Goal: Transaction & Acquisition: Obtain resource

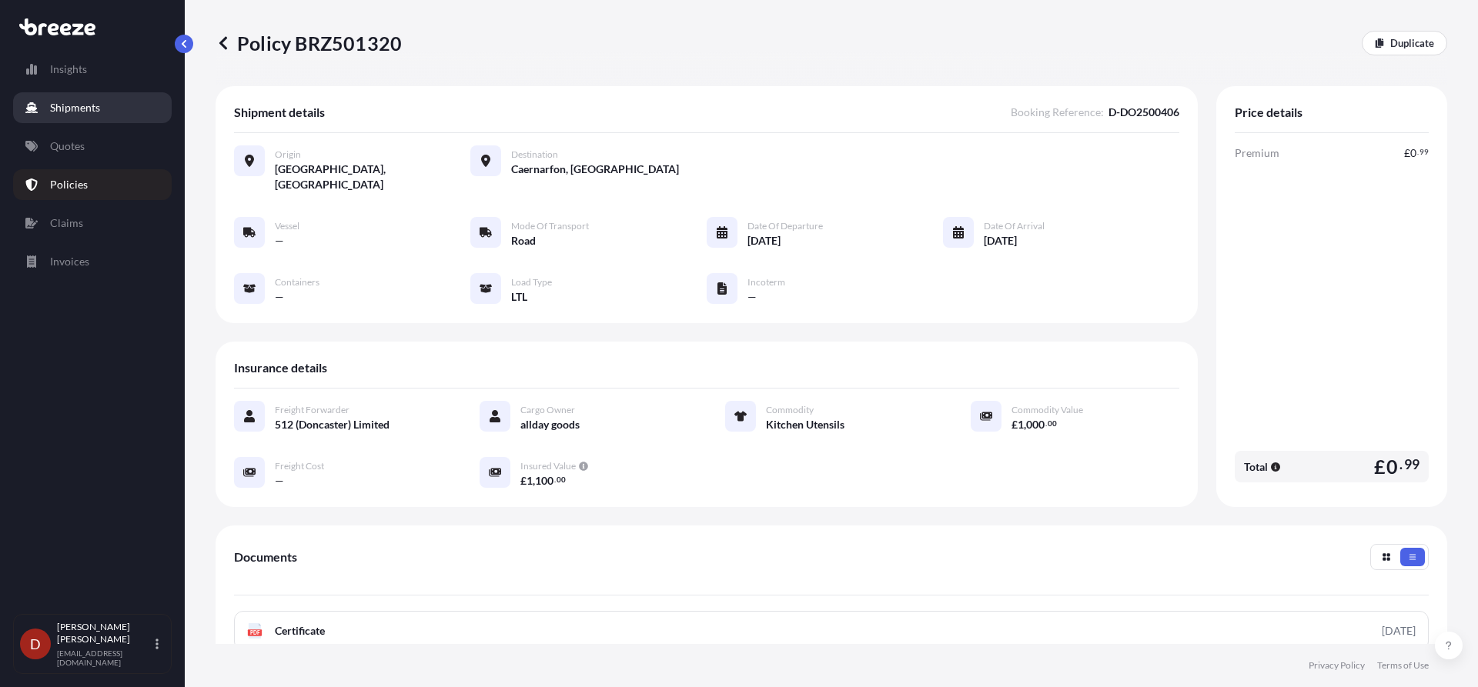
click at [59, 104] on p "Shipments" at bounding box center [75, 107] width 50 height 15
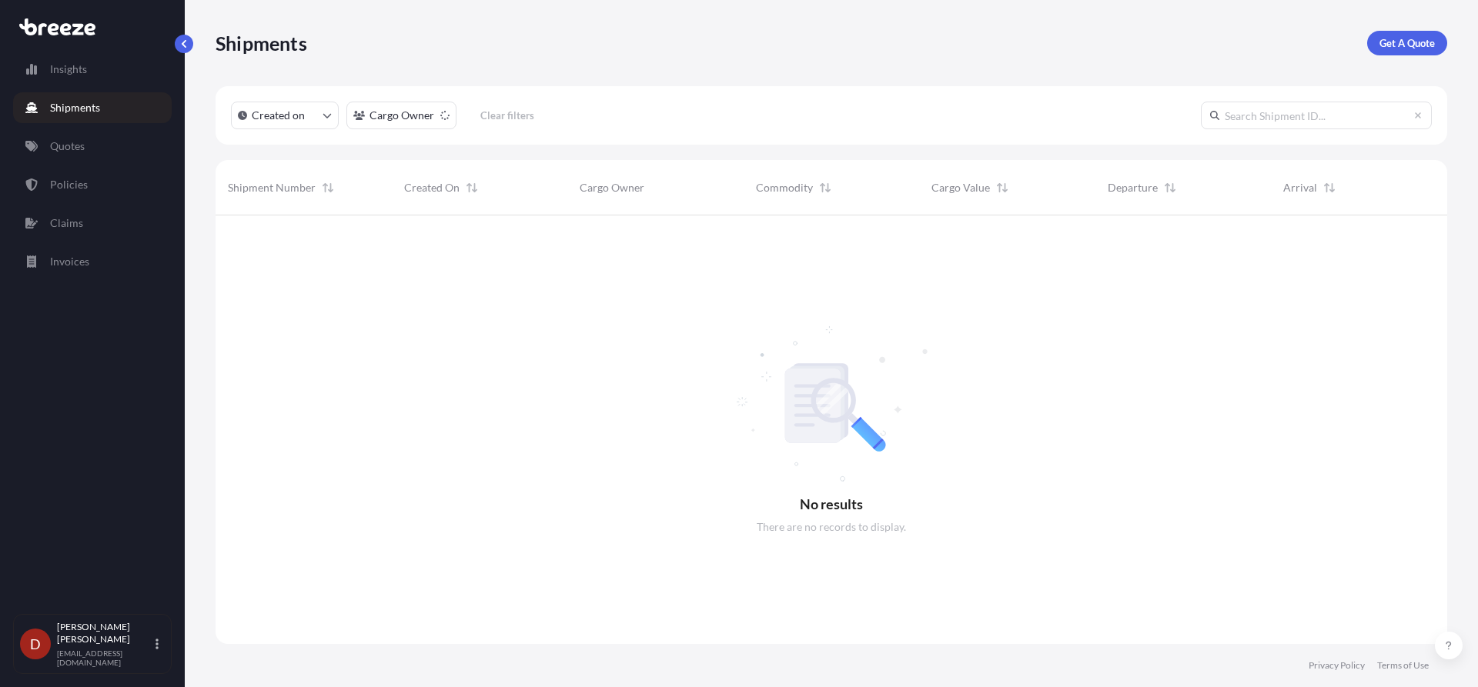
scroll to position [473, 1220]
click at [1398, 45] on p "Get A Quote" at bounding box center [1406, 42] width 55 height 15
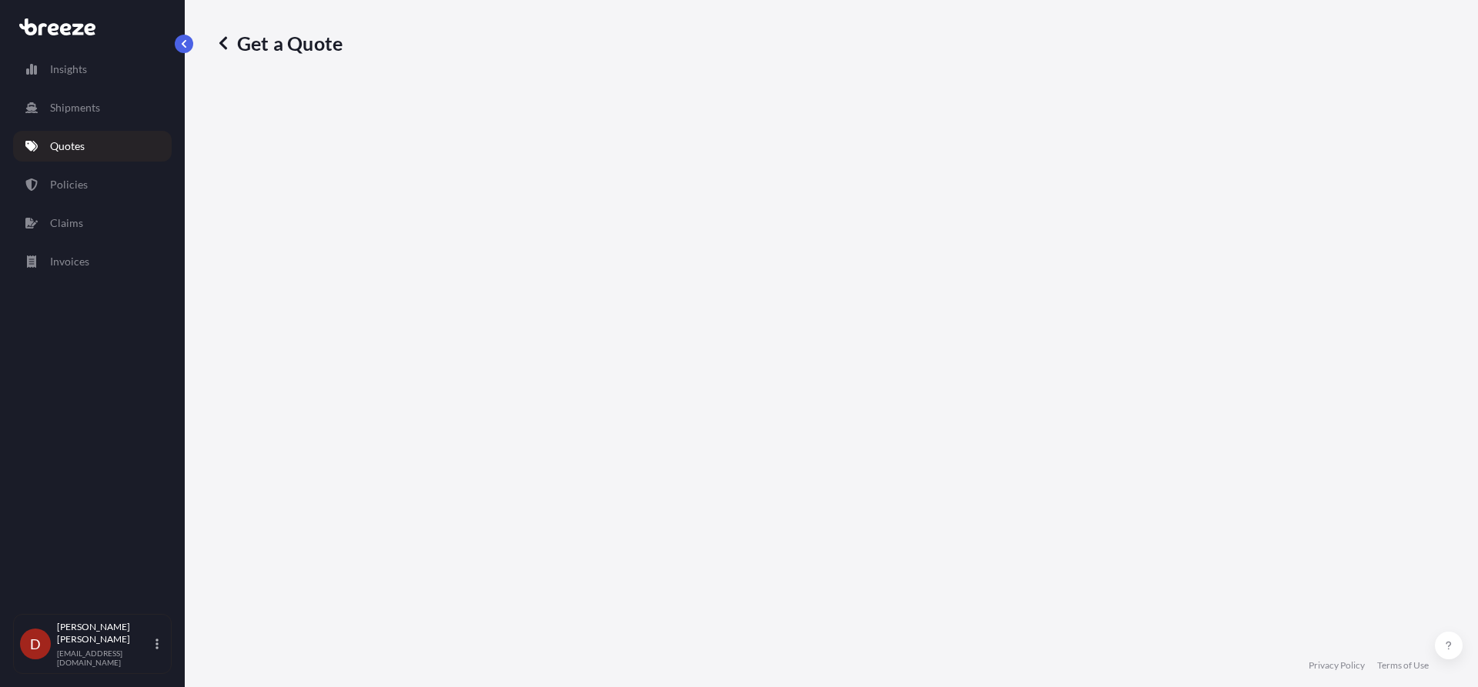
select select "Road"
select select "Sea"
select select "1"
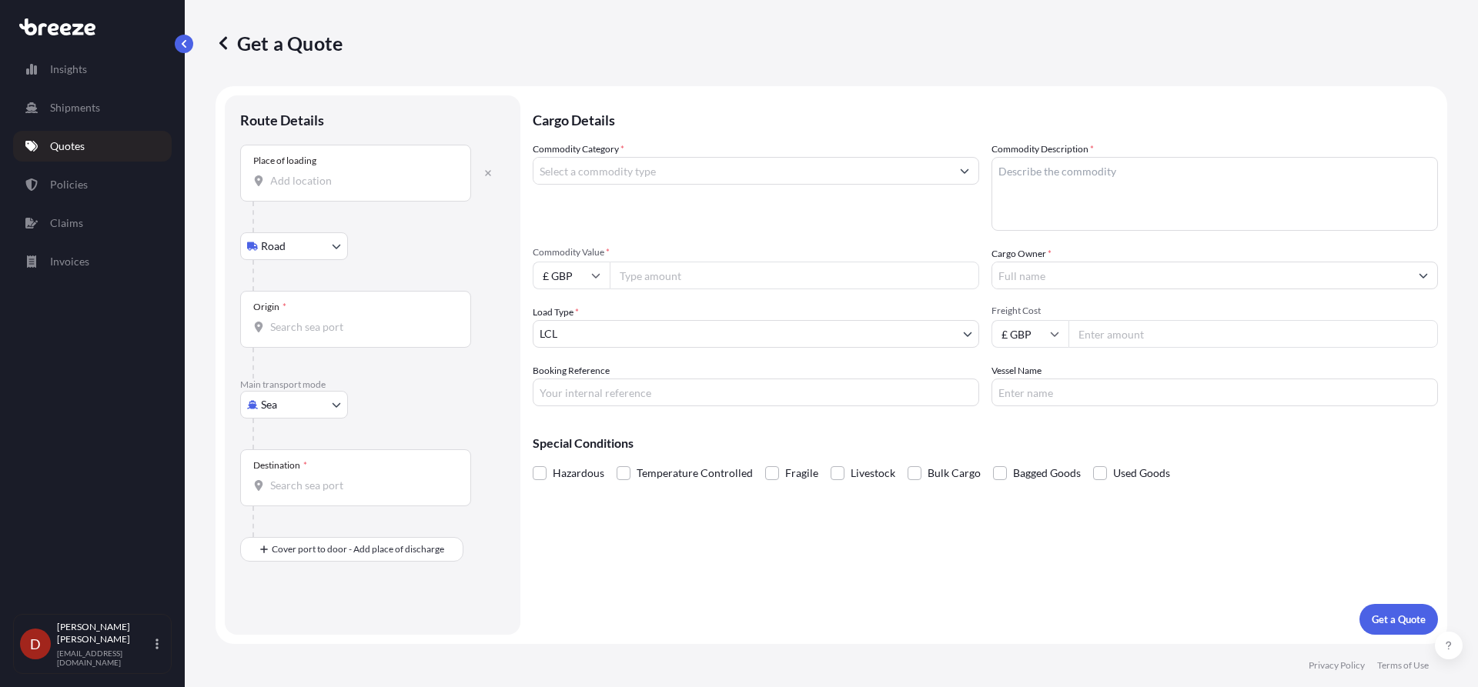
click at [309, 174] on input "Place of loading" at bounding box center [361, 180] width 182 height 15
click at [292, 185] on input "Place of loading" at bounding box center [361, 180] width 182 height 15
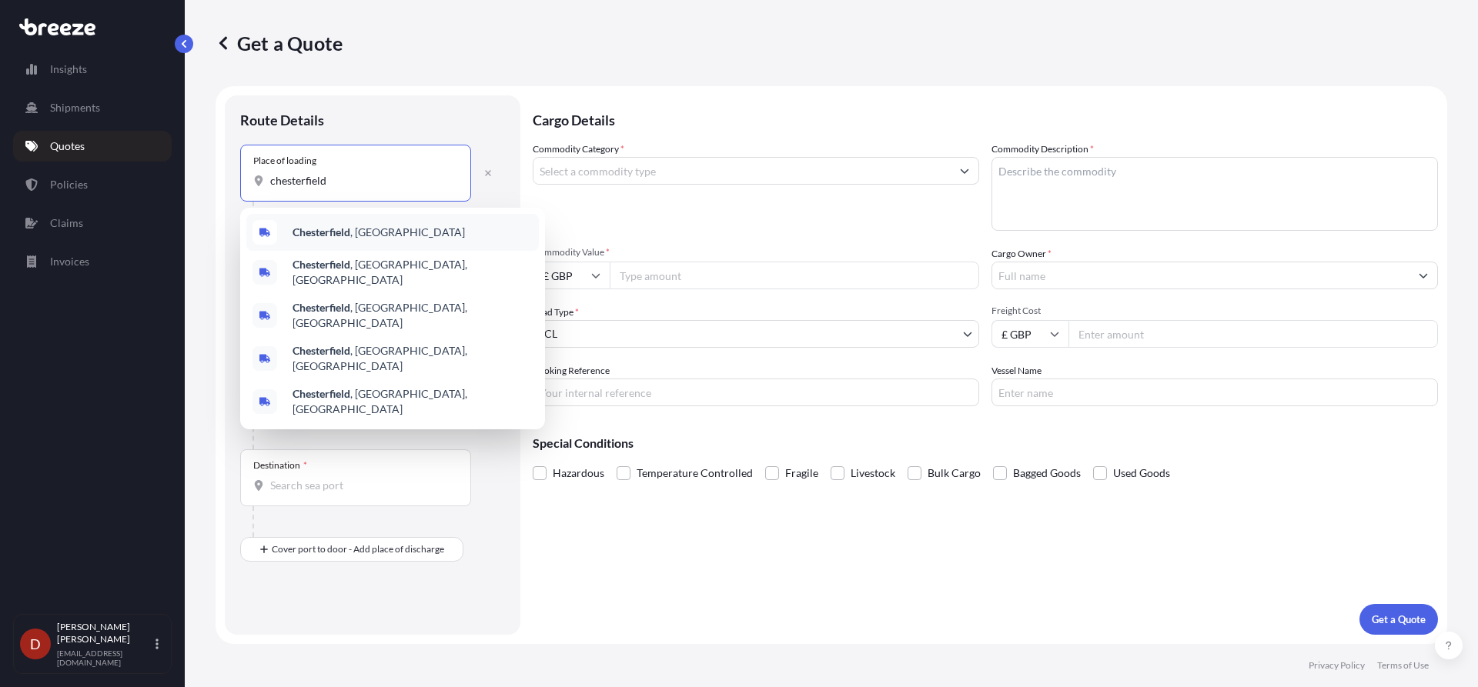
click at [317, 232] on b "Chesterfield" at bounding box center [321, 231] width 58 height 13
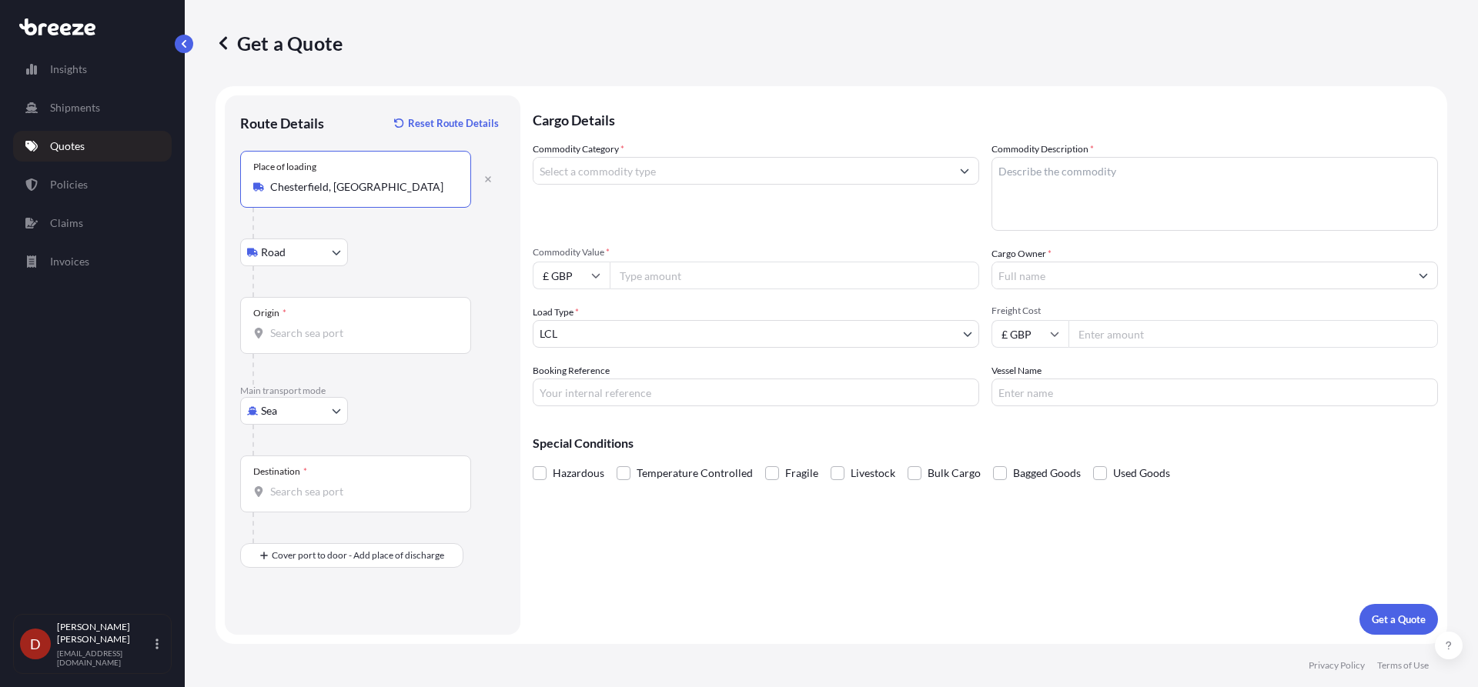
type input "Chesterfield, [GEOGRAPHIC_DATA]"
click at [298, 257] on body "5 options available. Insights Shipments Quotes Policies Claims Invoices D [PERS…" at bounding box center [739, 343] width 1478 height 687
click at [291, 326] on input "Origin *" at bounding box center [361, 333] width 182 height 15
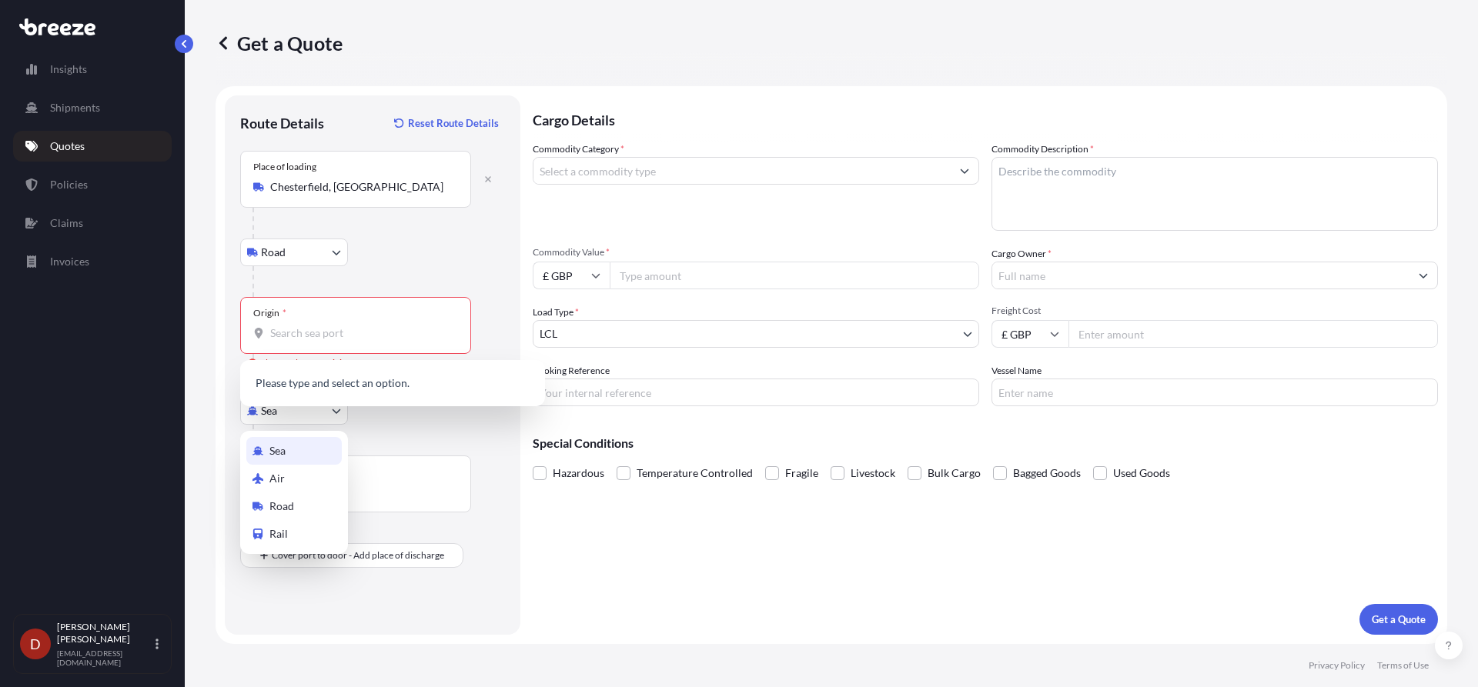
click at [267, 413] on body "5 options available. 0 options available. Insights Shipments Quotes Policies Cl…" at bounding box center [739, 343] width 1478 height 687
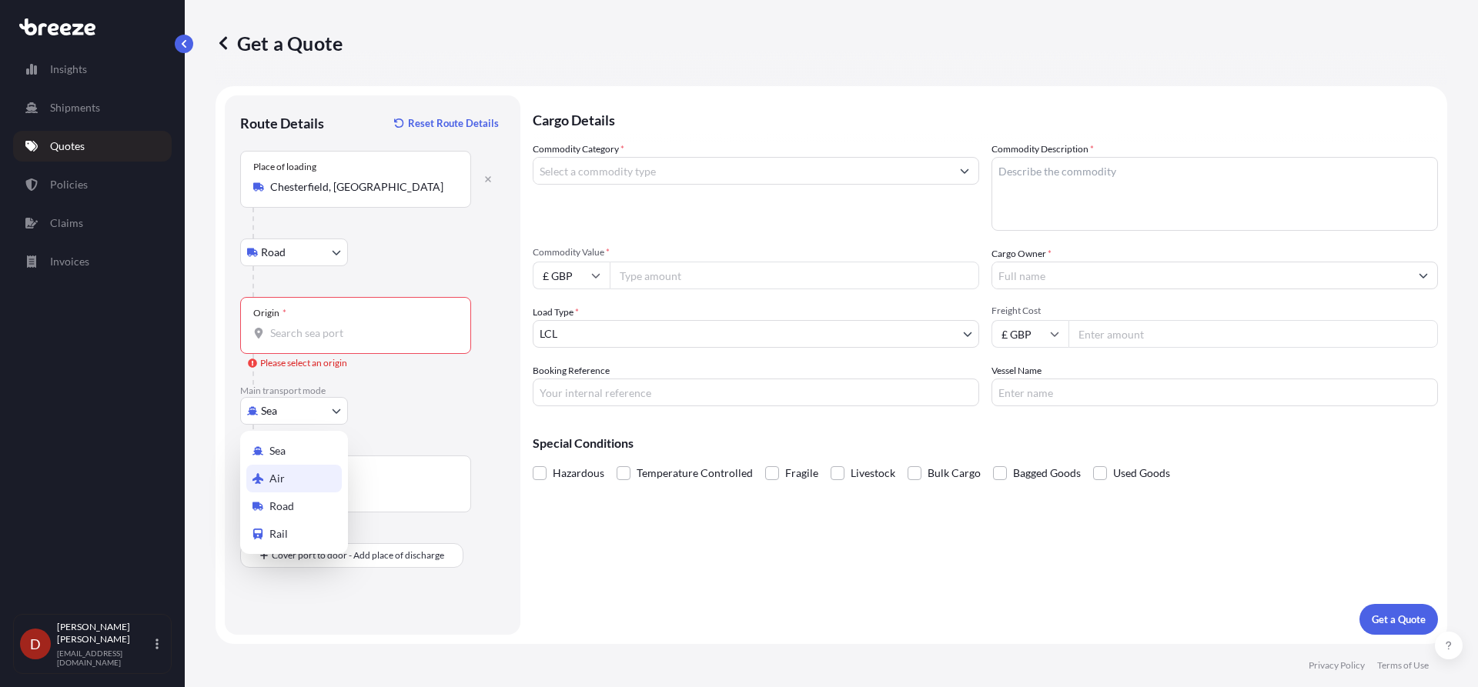
click at [278, 477] on span "Air" at bounding box center [276, 478] width 15 height 15
select select "Air"
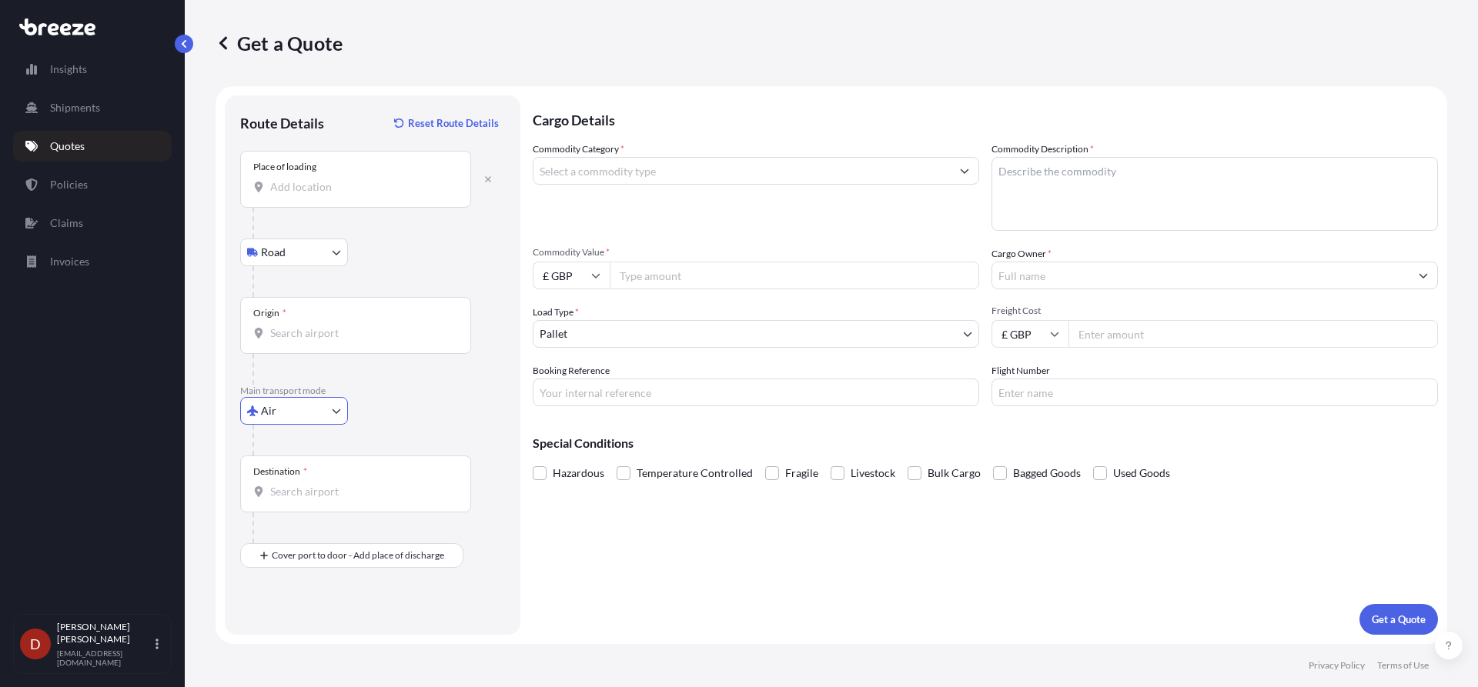
click at [310, 334] on input "Origin *" at bounding box center [361, 333] width 182 height 15
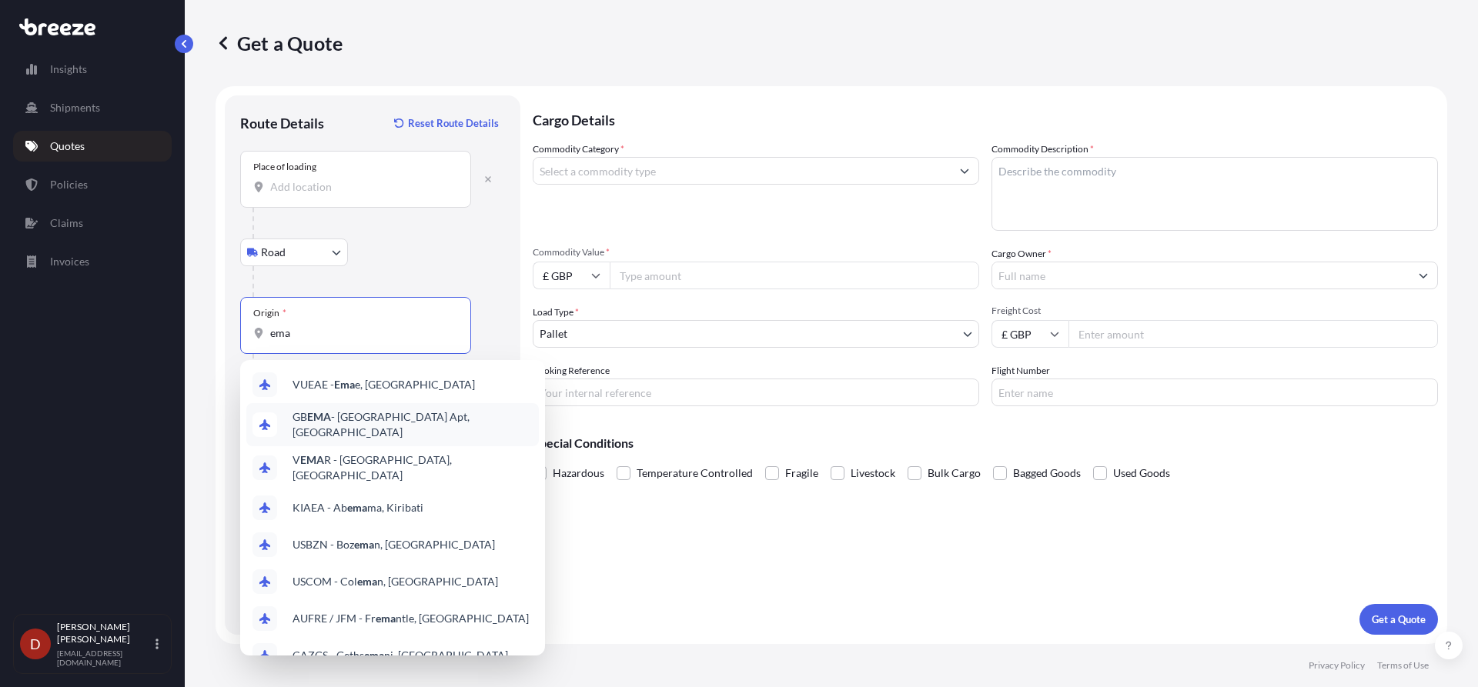
click at [319, 407] on div "GB EMA - [GEOGRAPHIC_DATA] Apt, [GEOGRAPHIC_DATA]" at bounding box center [392, 424] width 292 height 43
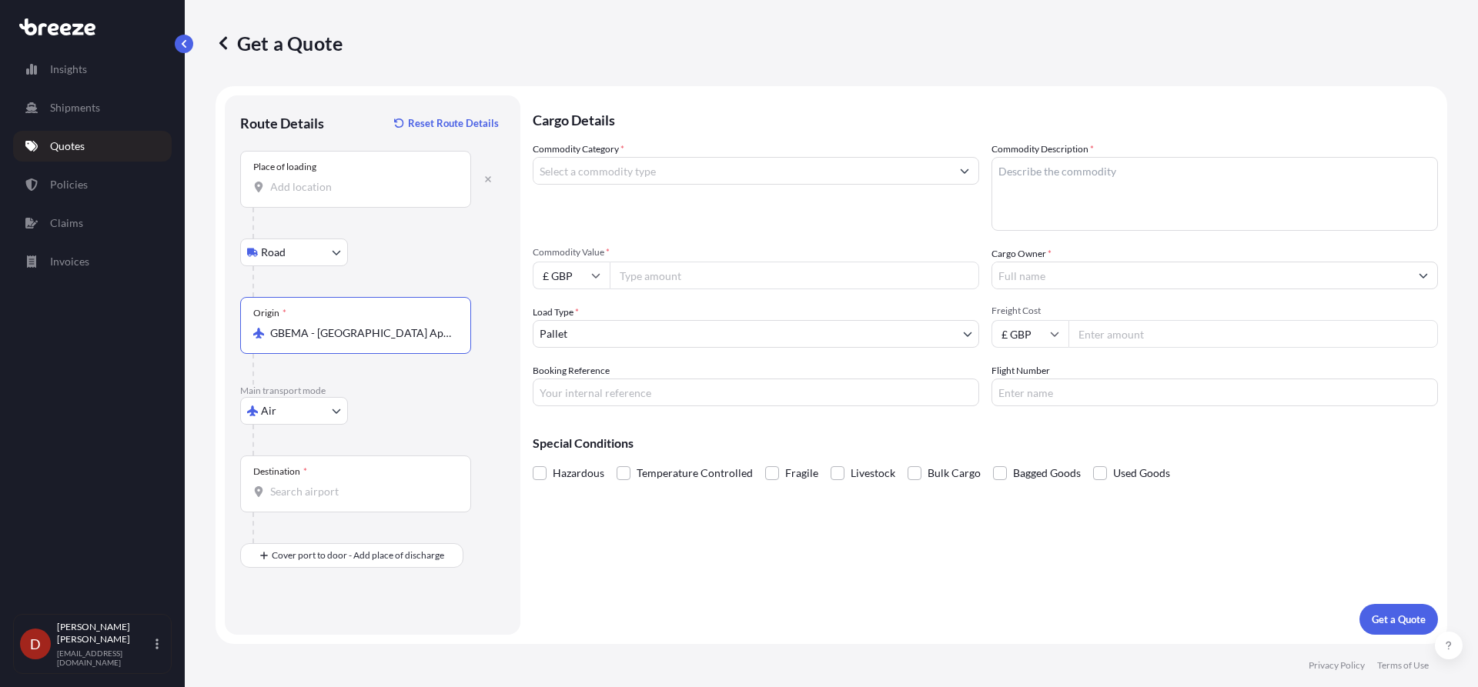
type input "GBEMA - [GEOGRAPHIC_DATA] Apt, [GEOGRAPHIC_DATA]"
click at [318, 483] on div "Destination *" at bounding box center [355, 484] width 231 height 57
click at [318, 484] on input "Destination *" at bounding box center [361, 491] width 182 height 15
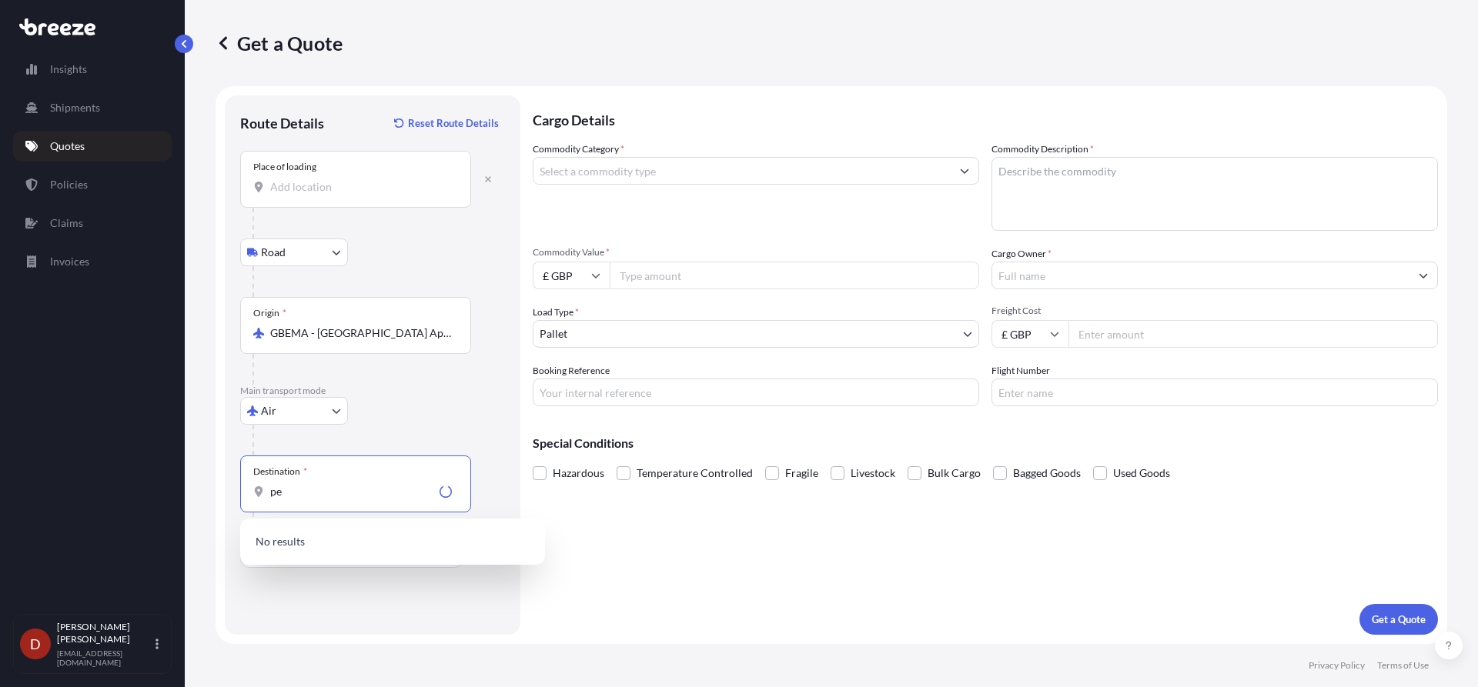
type input "p"
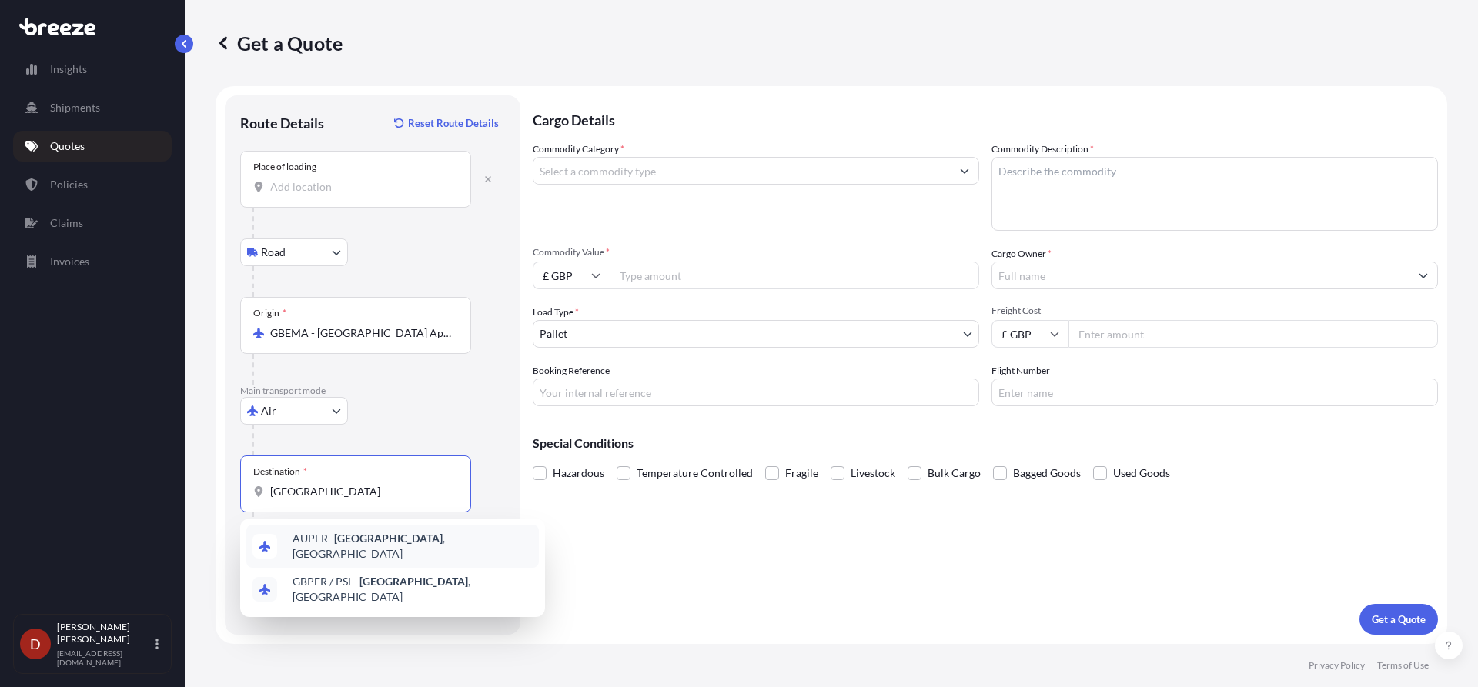
click at [376, 540] on span "AUPER - [GEOGRAPHIC_DATA] , [GEOGRAPHIC_DATA]" at bounding box center [412, 546] width 240 height 31
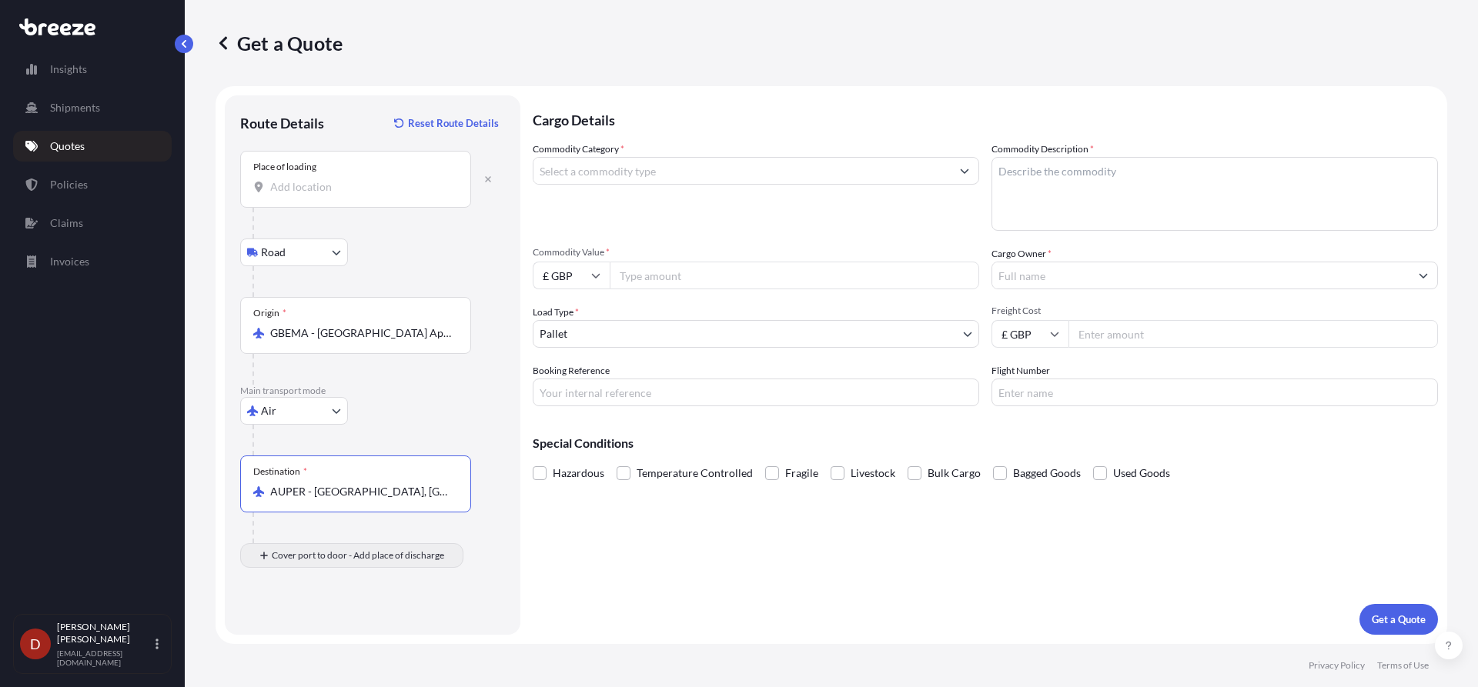
type input "AUPER - [GEOGRAPHIC_DATA], [GEOGRAPHIC_DATA]"
click at [308, 626] on div "Place of Discharge" at bounding box center [355, 630] width 231 height 57
click at [308, 630] on input "Place of Discharge" at bounding box center [361, 637] width 182 height 15
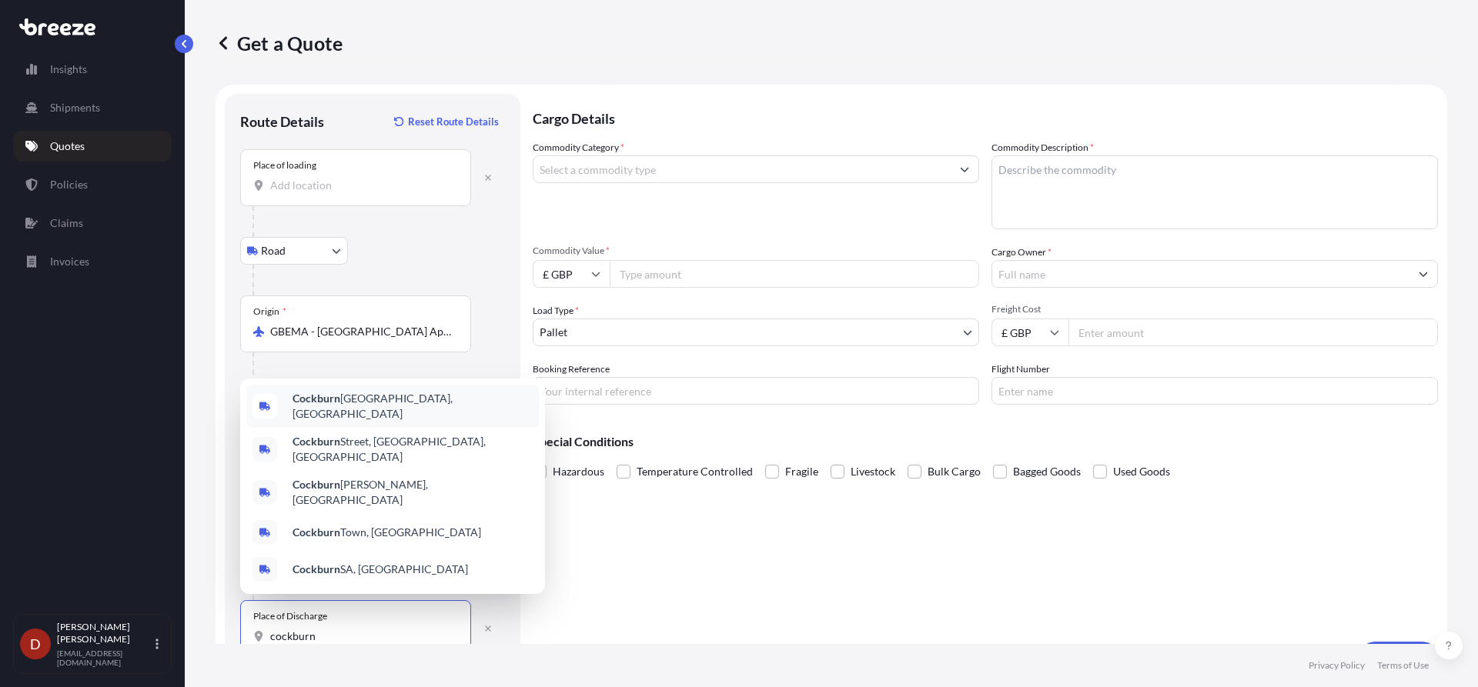
click at [369, 414] on span "[GEOGRAPHIC_DATA], [GEOGRAPHIC_DATA]" at bounding box center [412, 406] width 240 height 31
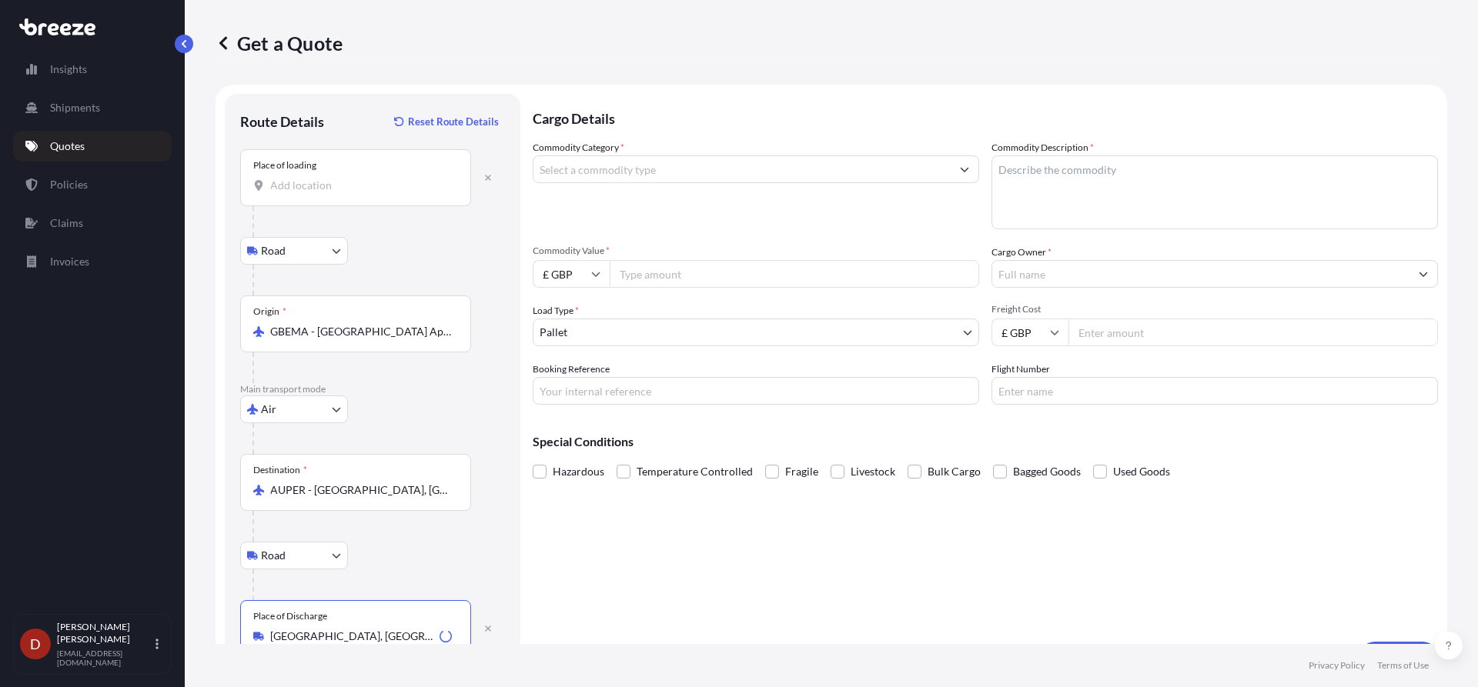
type input "[GEOGRAPHIC_DATA], [GEOGRAPHIC_DATA]"
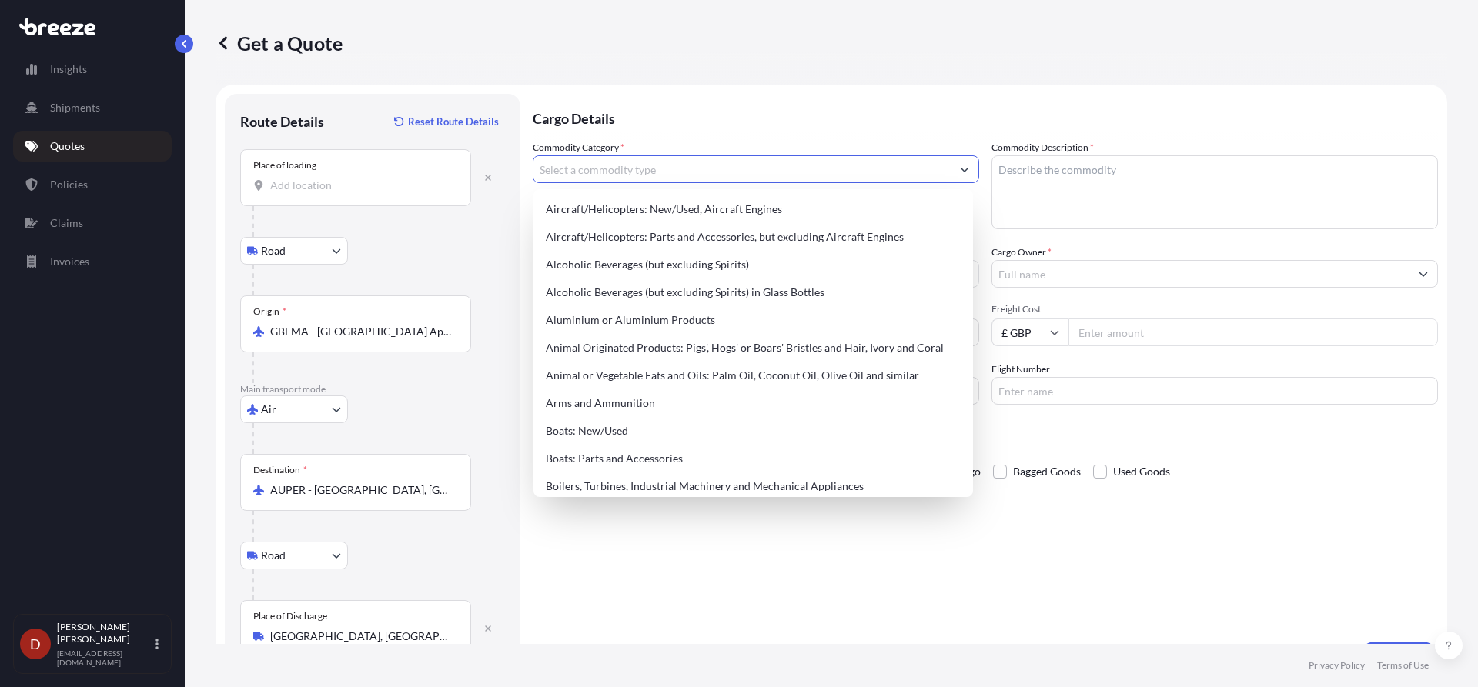
click at [612, 169] on input "Commodity Category *" at bounding box center [741, 169] width 417 height 28
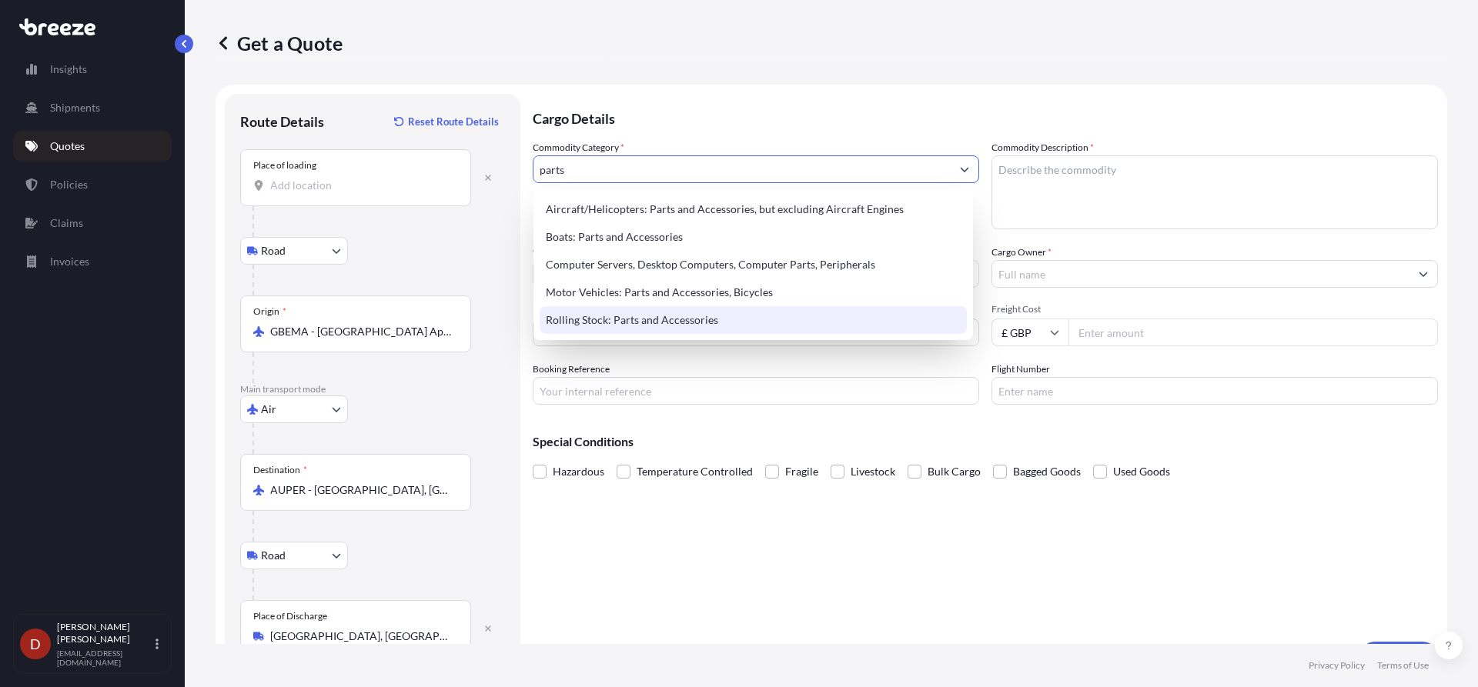
click at [610, 316] on div "Rolling Stock: Parts and Accessories" at bounding box center [752, 320] width 427 height 28
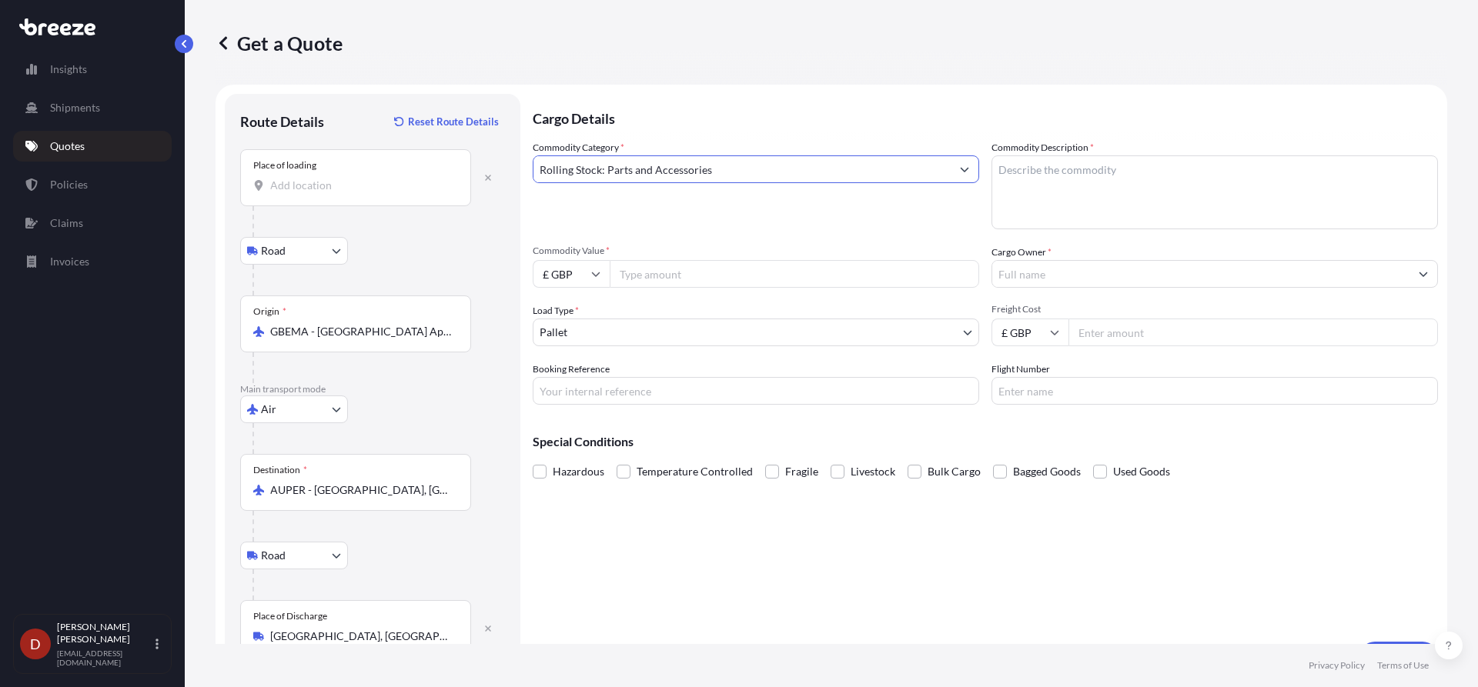
type input "Rolling Stock: Parts and Accessories"
click at [1067, 185] on textarea "Commodity Description *" at bounding box center [1214, 192] width 446 height 74
type textarea "Ships spares"
click at [909, 258] on div "Commodity Value * £ GBP" at bounding box center [756, 266] width 446 height 43
click at [863, 286] on input "Commodity Value *" at bounding box center [793, 274] width 369 height 28
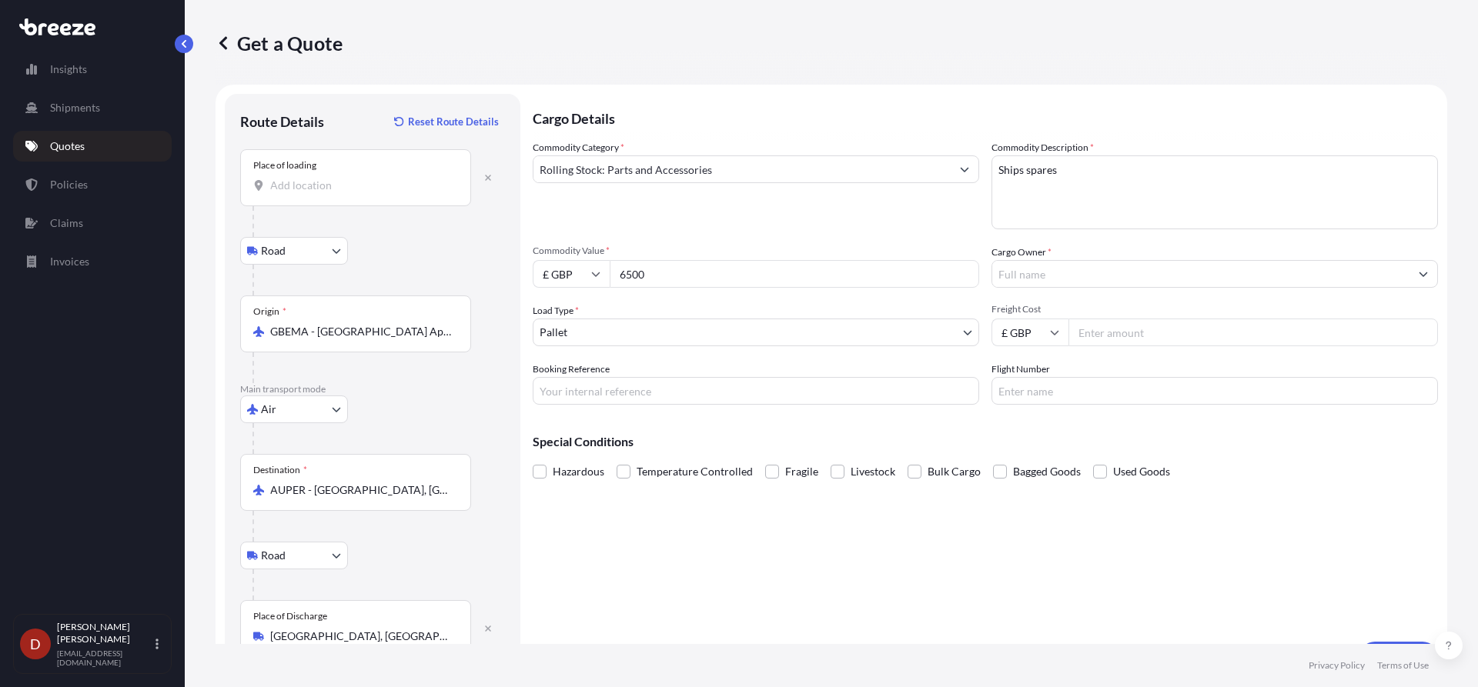
type input "6500"
click at [1123, 266] on input "Cargo Owner *" at bounding box center [1200, 274] width 417 height 28
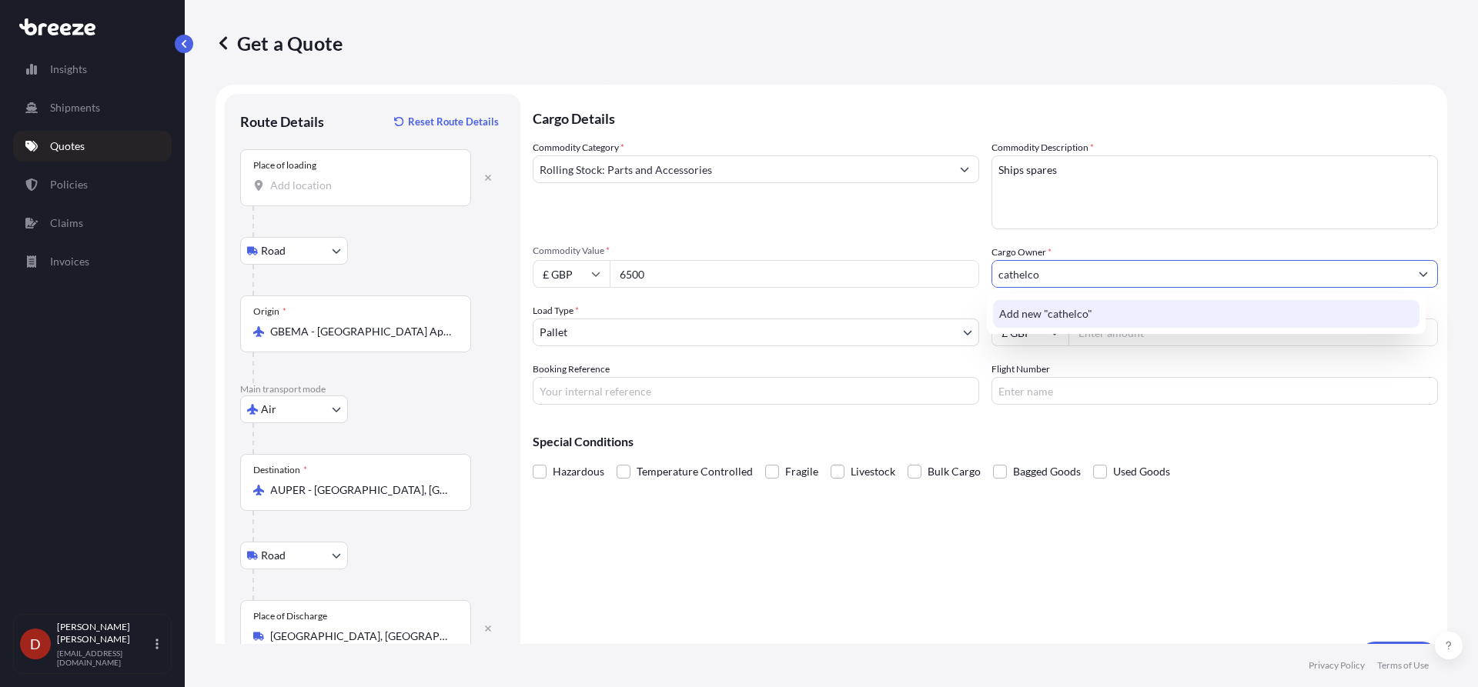
click at [1094, 309] on div "Add new "cathelco"" at bounding box center [1206, 314] width 427 height 28
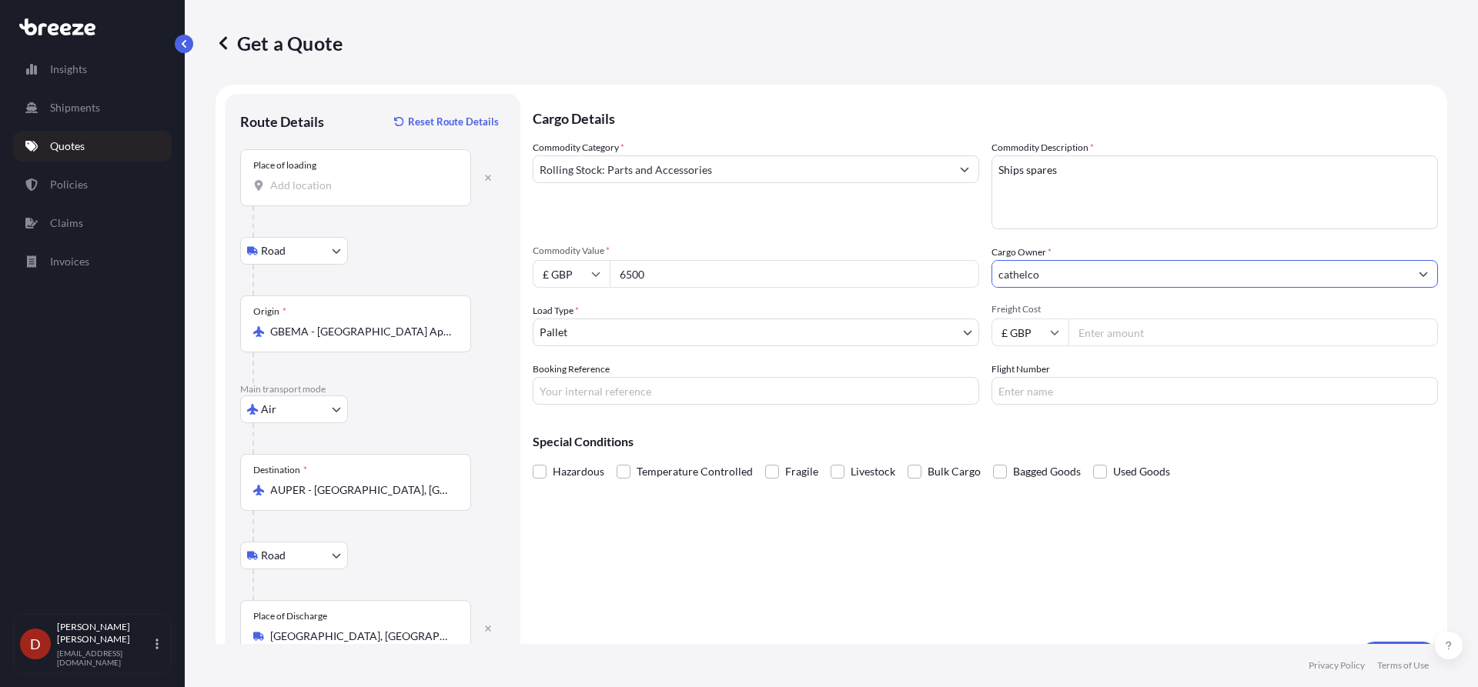
type input "cathelco"
click at [649, 406] on div "Cargo Details Commodity Category * Rolling Stock: Parts and Accessories Commodi…" at bounding box center [985, 383] width 905 height 579
click at [640, 393] on input "Booking Reference" at bounding box center [756, 391] width 446 height 28
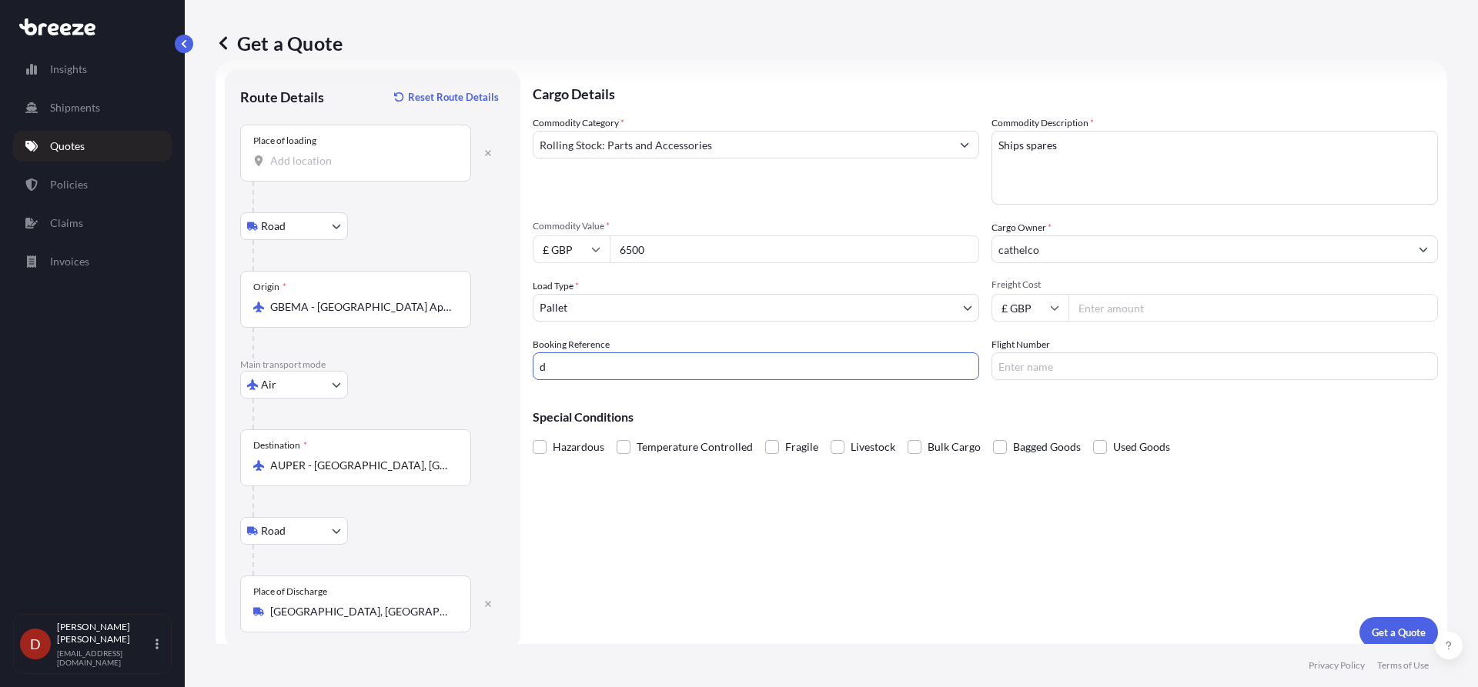
scroll to position [39, 0]
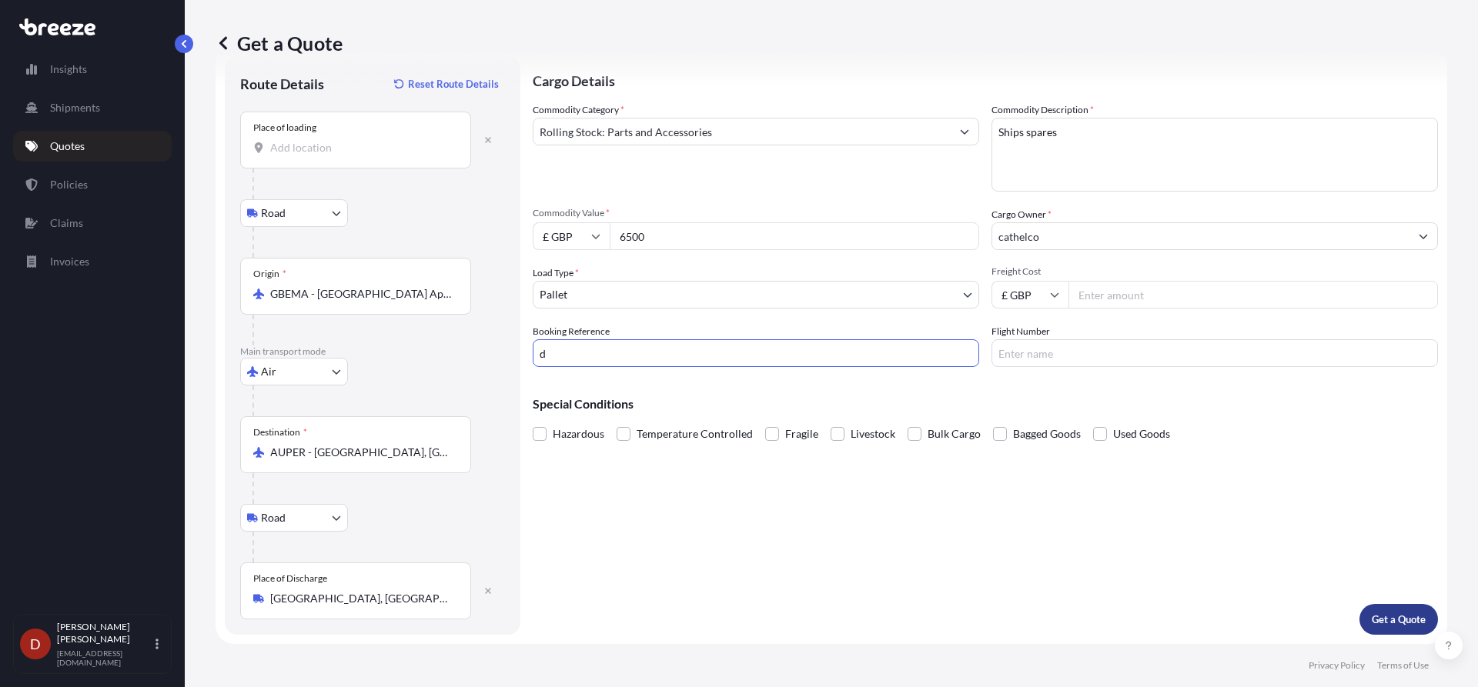
type input "d"
click at [1390, 621] on p "Get a Quote" at bounding box center [1398, 619] width 54 height 15
drag, startPoint x: 352, startPoint y: 137, endPoint x: 362, endPoint y: 127, distance: 14.7
click at [352, 137] on div "Place of loading" at bounding box center [355, 140] width 231 height 57
click at [352, 140] on input "Place of loading Please select a place of loading" at bounding box center [361, 147] width 182 height 15
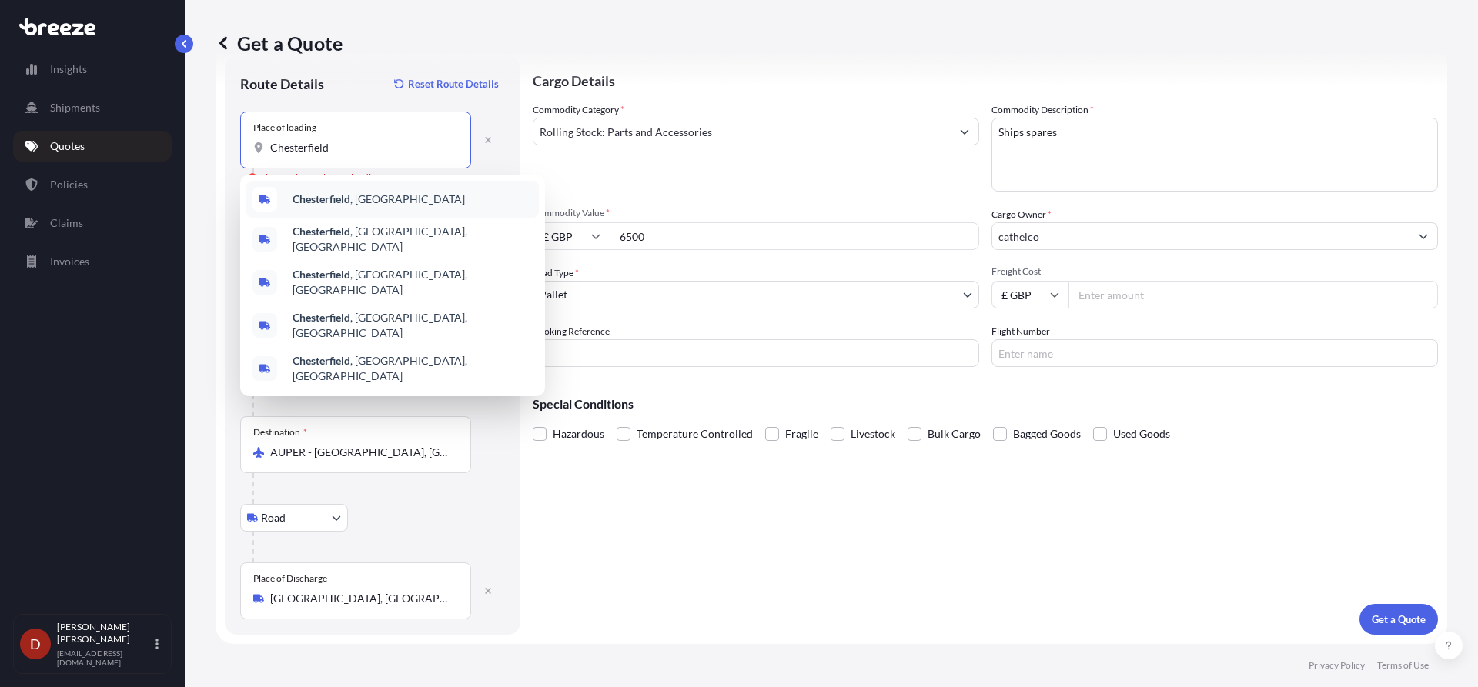
click at [380, 197] on div "Chesterfield , [GEOGRAPHIC_DATA]" at bounding box center [392, 199] width 292 height 37
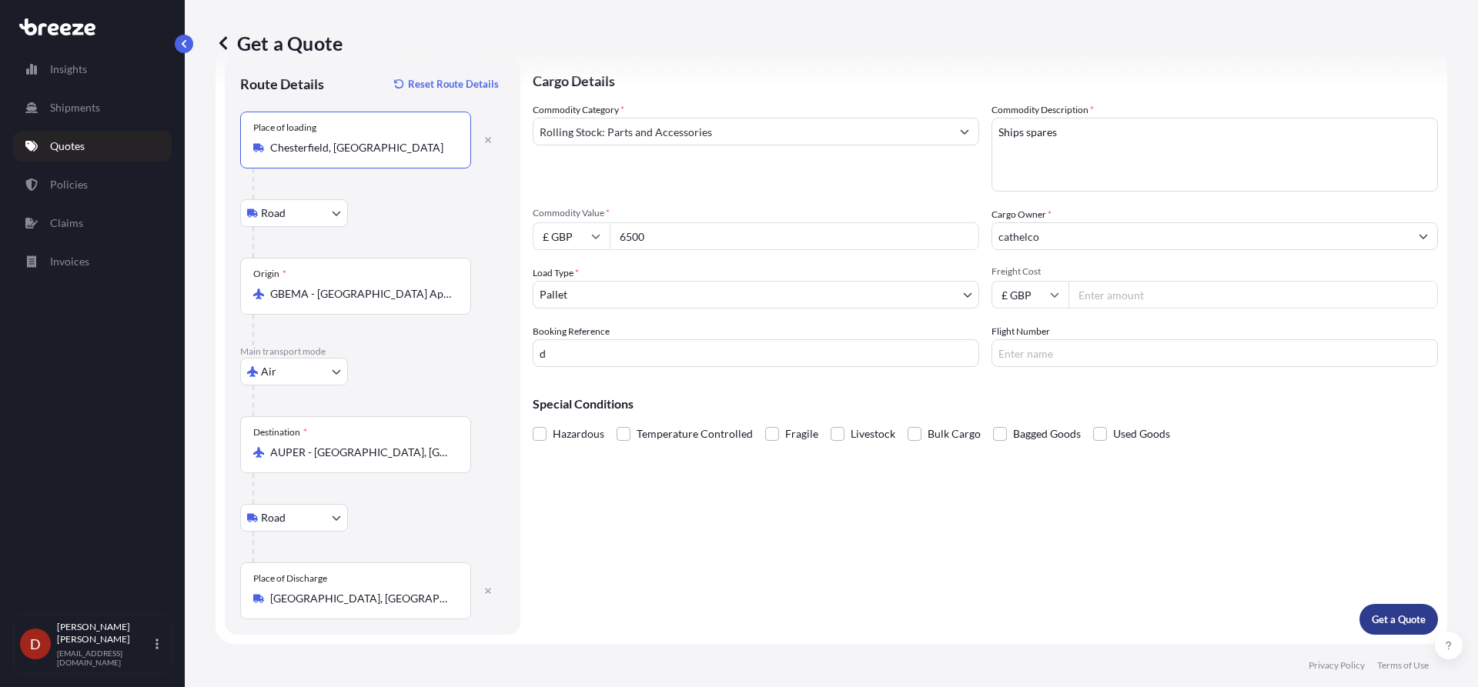
type input "Chesterfield, [GEOGRAPHIC_DATA]"
click at [1402, 617] on p "Get a Quote" at bounding box center [1398, 619] width 54 height 15
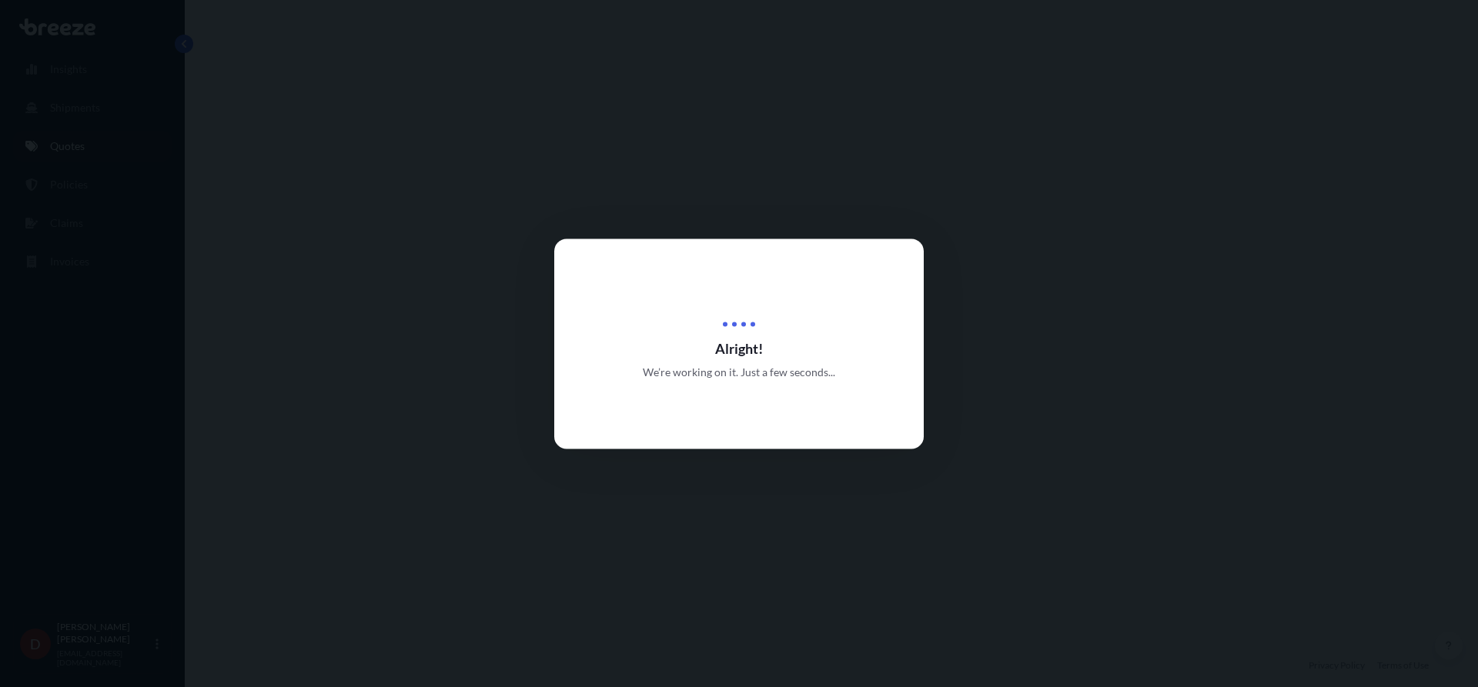
select select "Road"
select select "Air"
select select "Road"
select select "1"
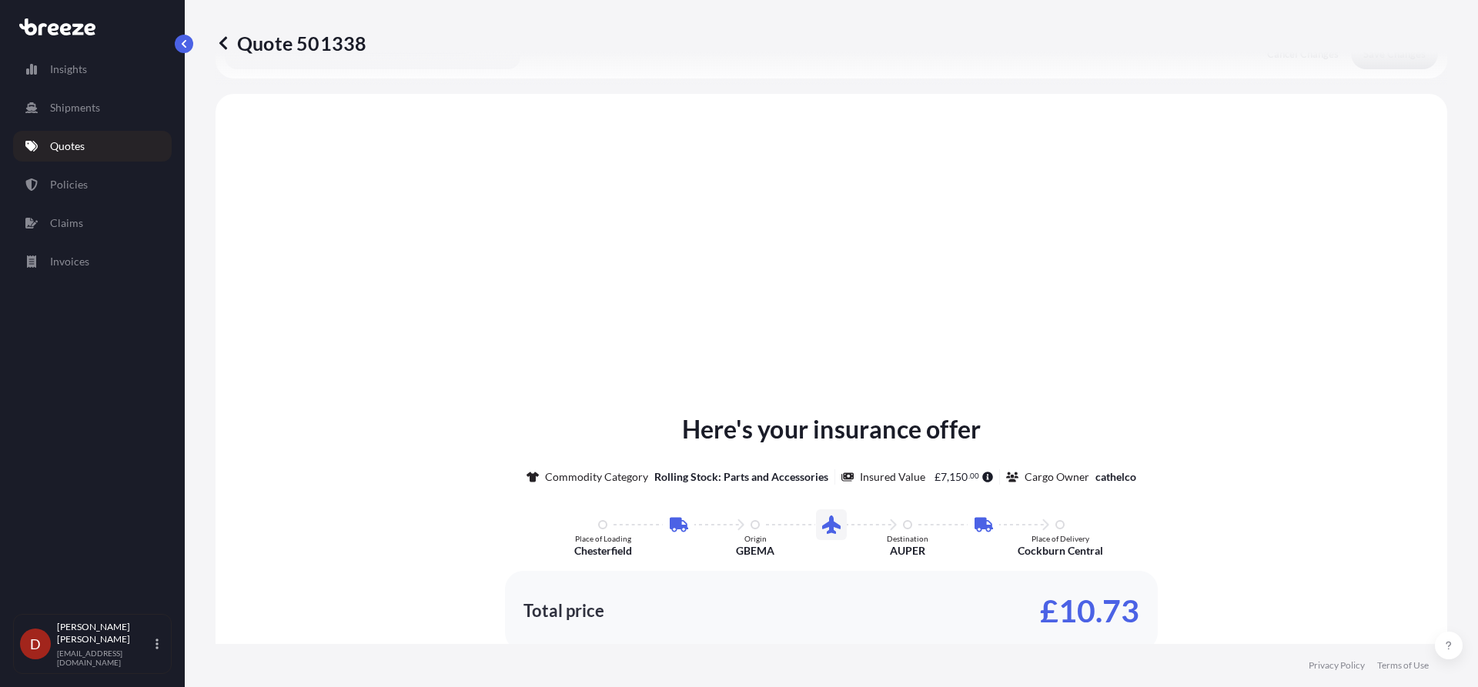
scroll to position [616, 0]
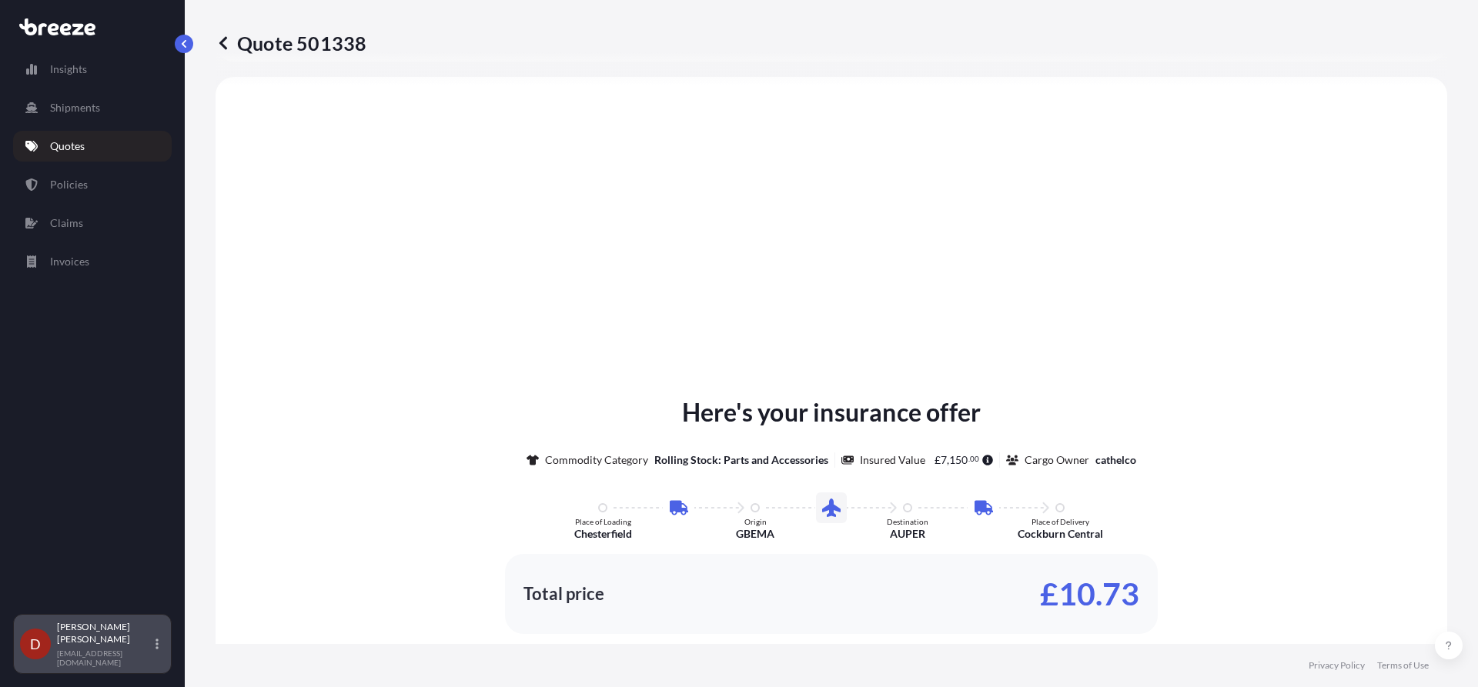
click at [155, 645] on div "[PERSON_NAME] [PERSON_NAME][EMAIL_ADDRESS][DOMAIN_NAME]" at bounding box center [111, 644] width 108 height 46
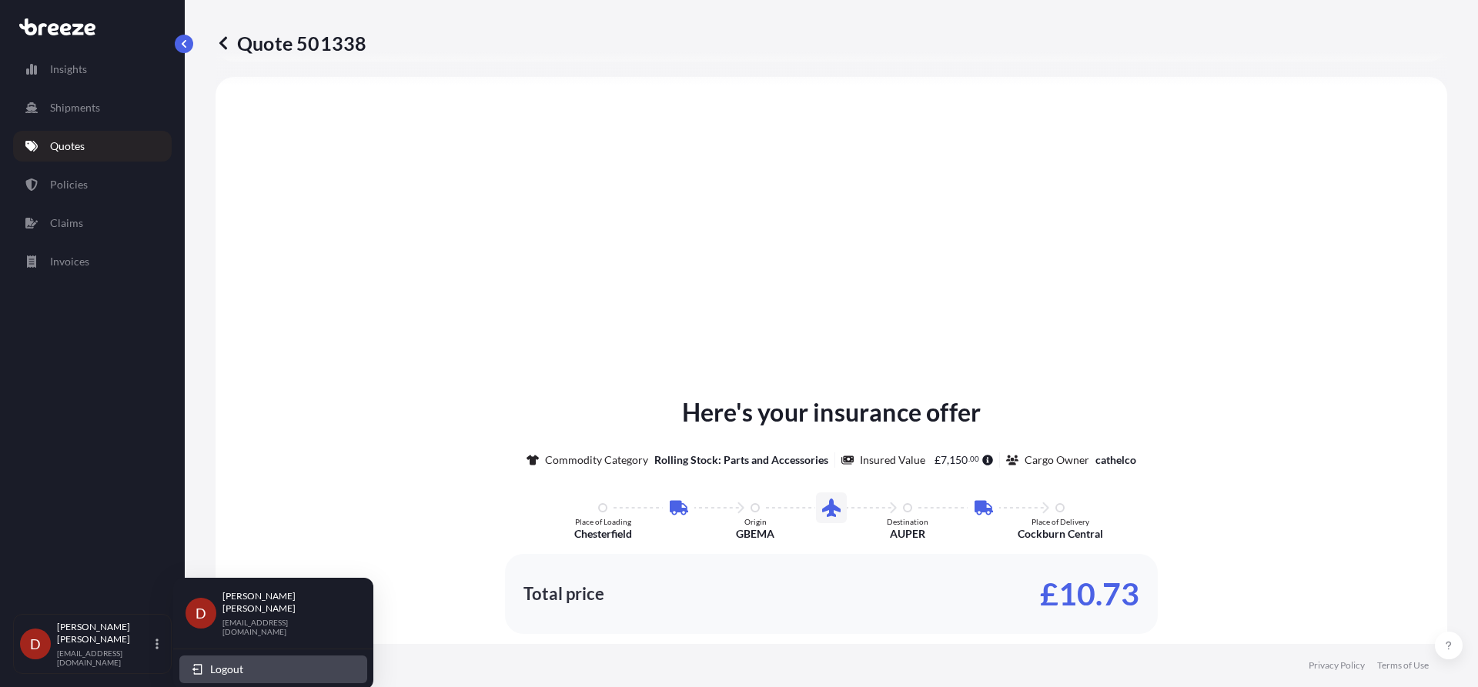
click at [221, 662] on span "Logout" at bounding box center [226, 669] width 33 height 15
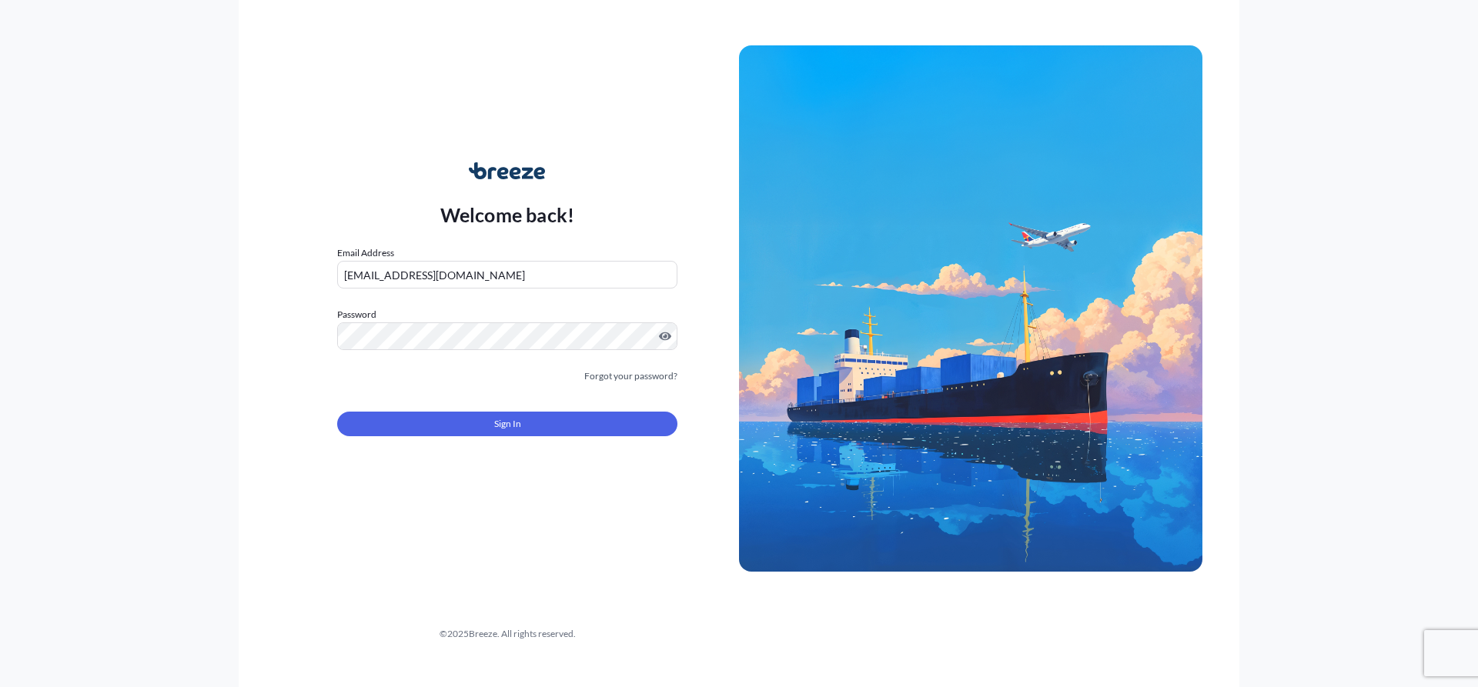
click at [463, 271] on input "[EMAIL_ADDRESS][DOMAIN_NAME]" at bounding box center [507, 275] width 340 height 28
type input "[EMAIL_ADDRESS][DOMAIN_NAME]"
click at [225, 425] on div "Welcome back! Email Address [EMAIL_ADDRESS][DOMAIN_NAME] Password Must include:…" at bounding box center [739, 343] width 1478 height 687
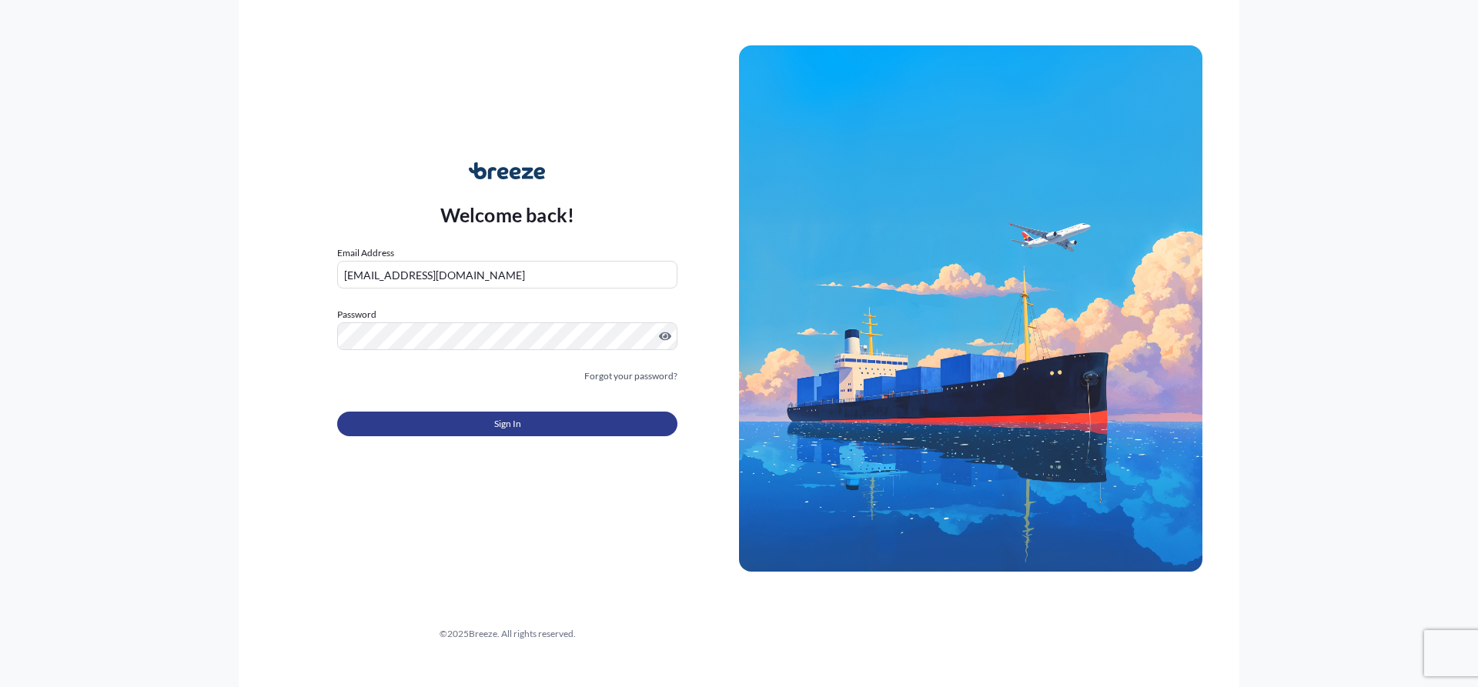
click at [447, 415] on button "Sign In" at bounding box center [507, 424] width 340 height 25
